Goal: Navigation & Orientation: Find specific page/section

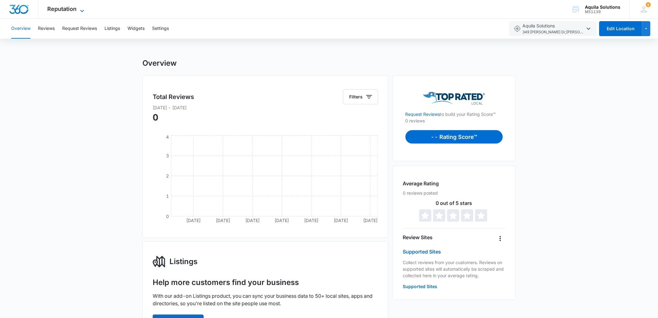
click at [70, 11] on span "Reputation" at bounding box center [62, 9] width 29 height 7
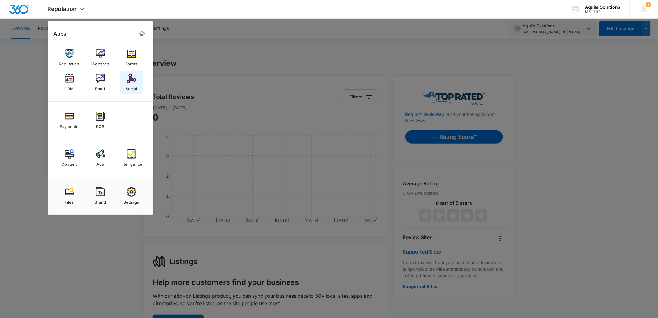
click at [128, 82] on img at bounding box center [131, 78] width 9 height 9
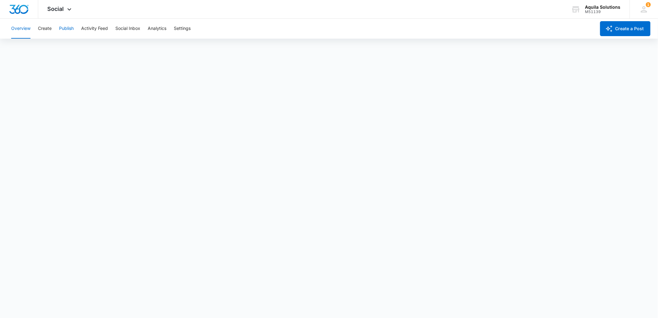
click at [66, 30] on button "Publish" at bounding box center [66, 29] width 15 height 20
click at [25, 49] on button "Calendar" at bounding box center [20, 47] width 18 height 17
click at [56, 11] on span "Social" at bounding box center [56, 9] width 16 height 7
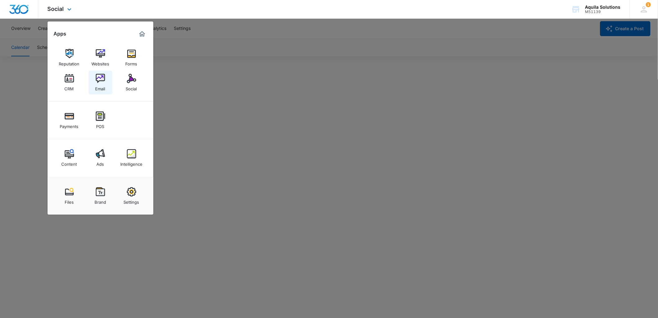
click at [100, 84] on div "Email" at bounding box center [101, 87] width 10 height 8
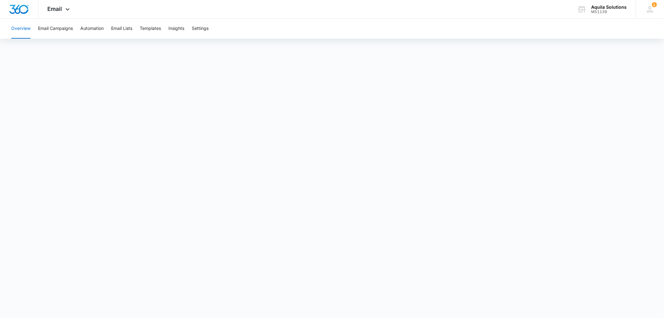
click at [20, 29] on button "Overview" at bounding box center [20, 29] width 19 height 20
click at [45, 30] on button "Email Campaigns" at bounding box center [55, 29] width 35 height 20
click at [55, 8] on span "Email" at bounding box center [55, 9] width 15 height 7
